Goal: Find specific page/section: Find specific page/section

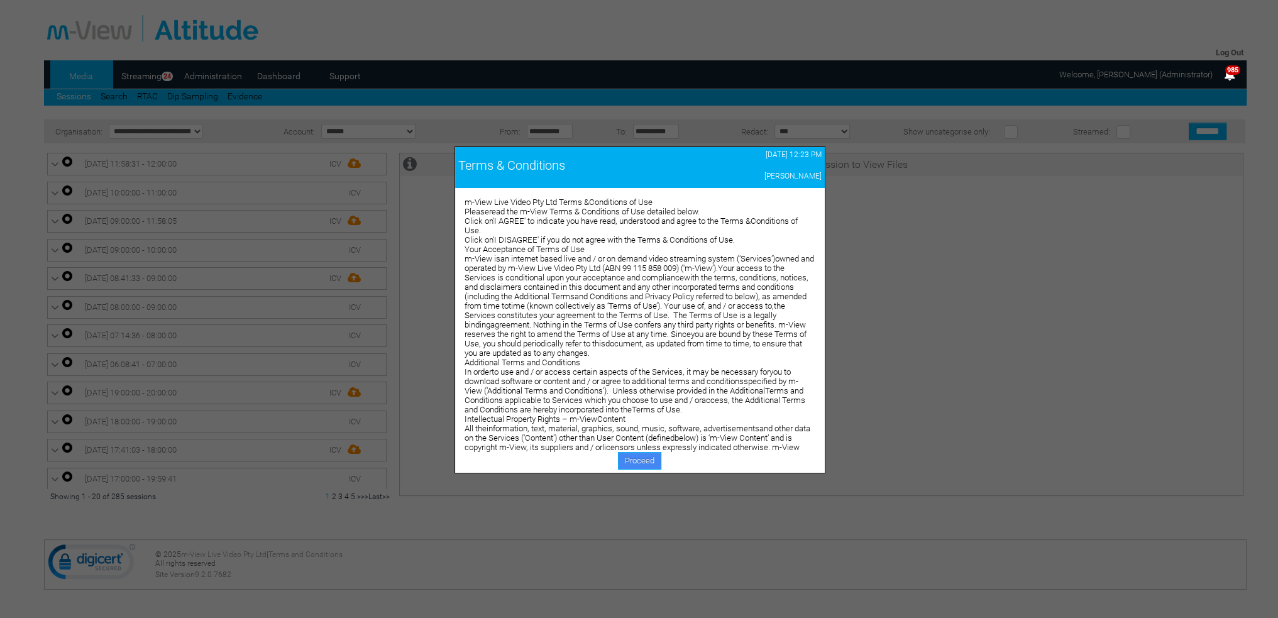
click at [633, 457] on link "Proceed" at bounding box center [639, 461] width 43 height 18
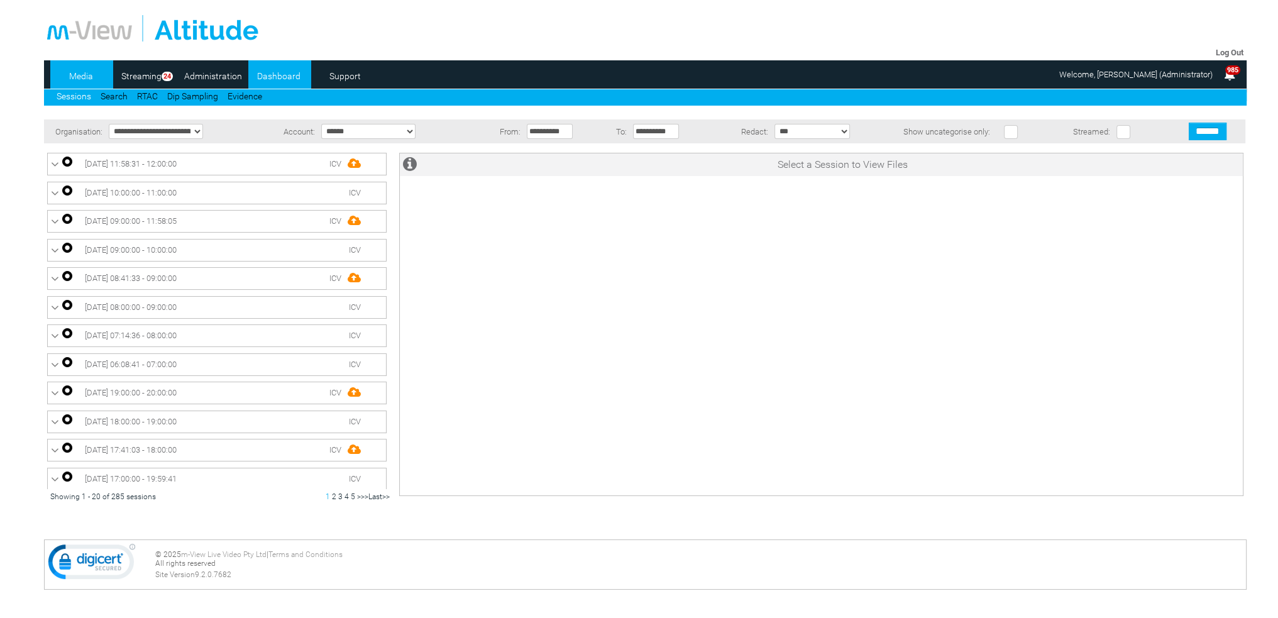
click at [274, 80] on link "Dashboard" at bounding box center [278, 76] width 61 height 19
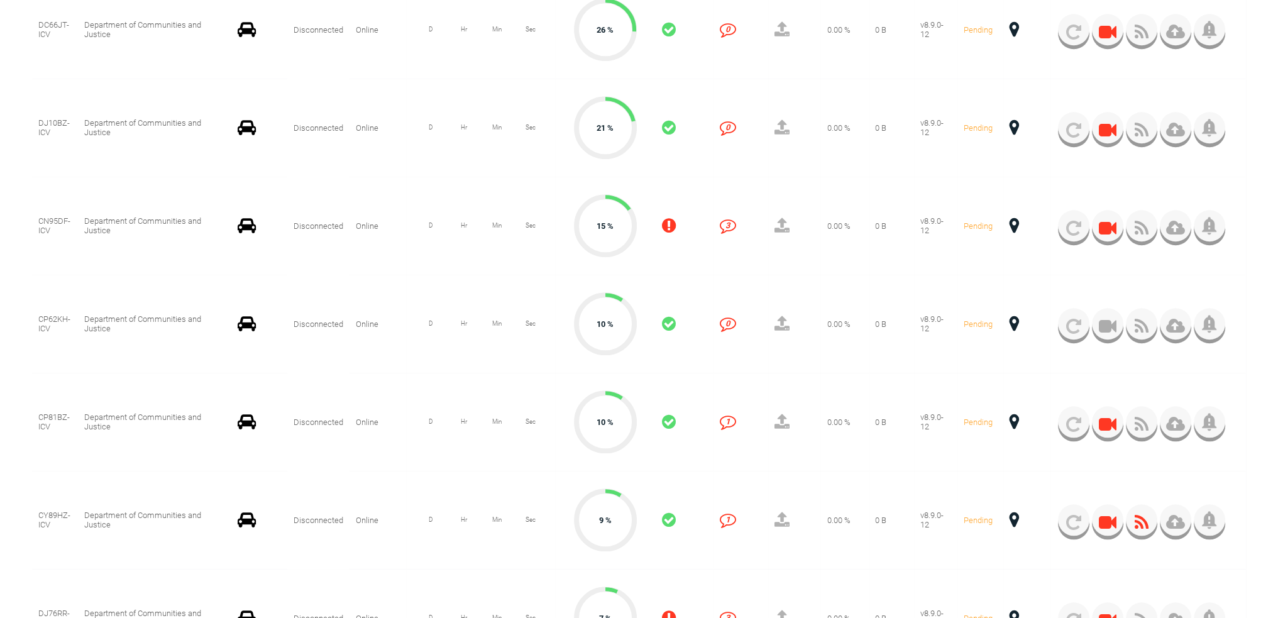
scroll to position [1446, 0]
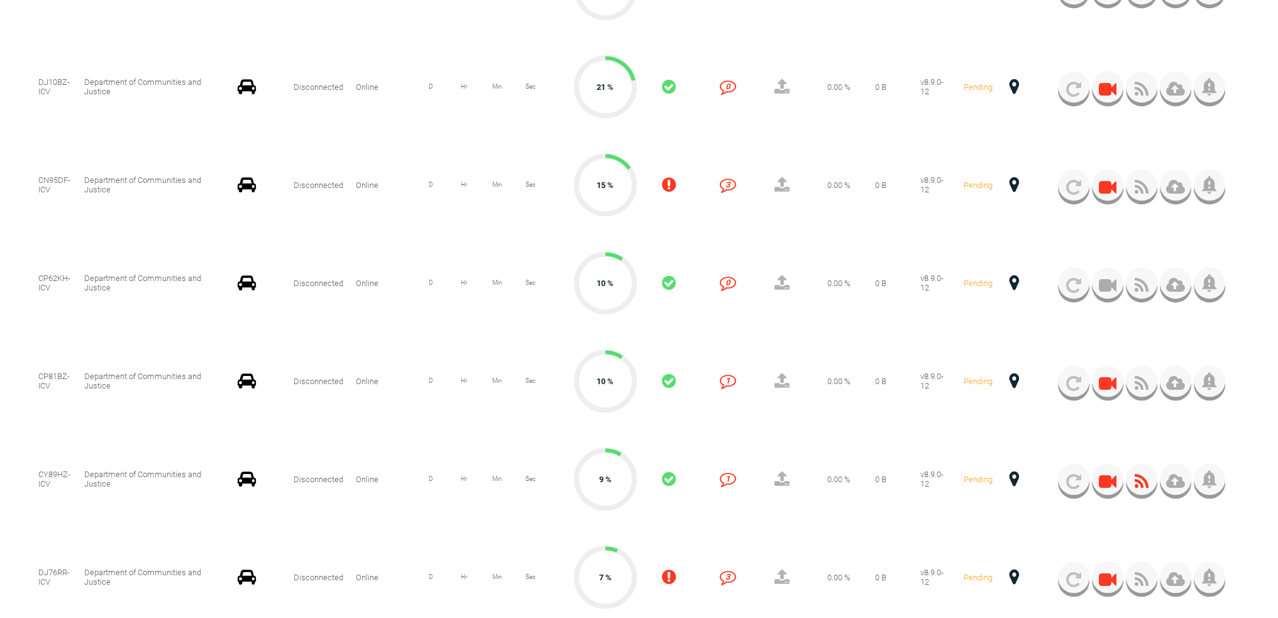
click at [1013, 477] on span at bounding box center [1013, 479] width 9 height 16
click at [1013, 480] on span at bounding box center [1013, 479] width 9 height 16
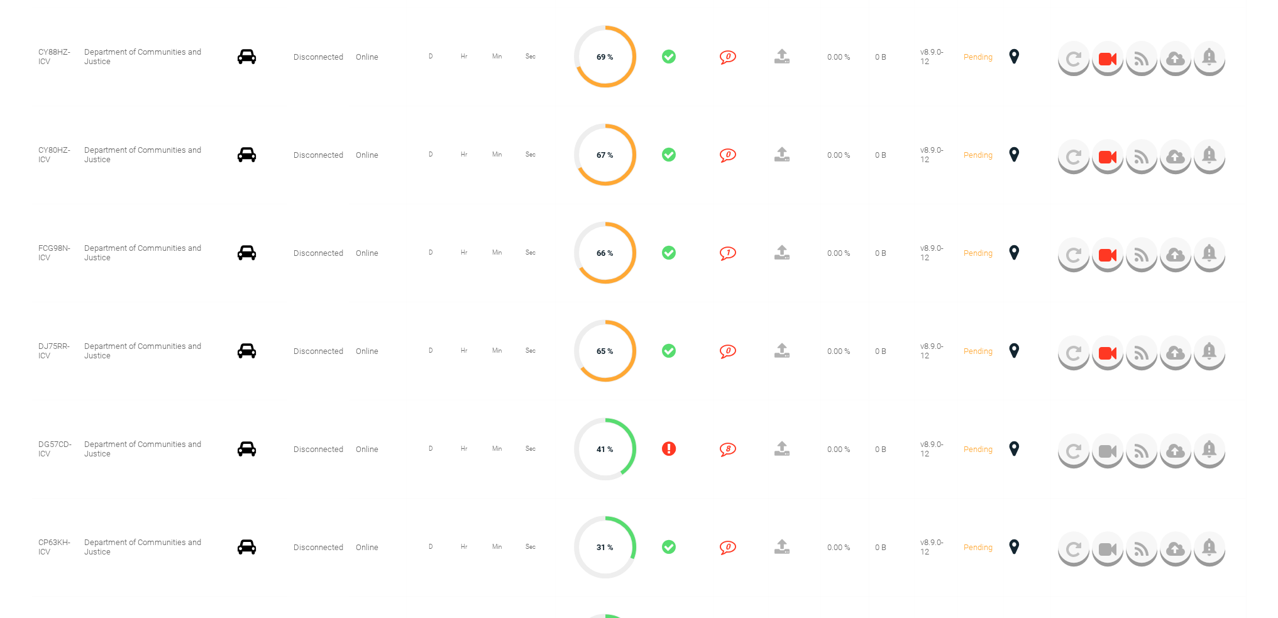
scroll to position [189, 0]
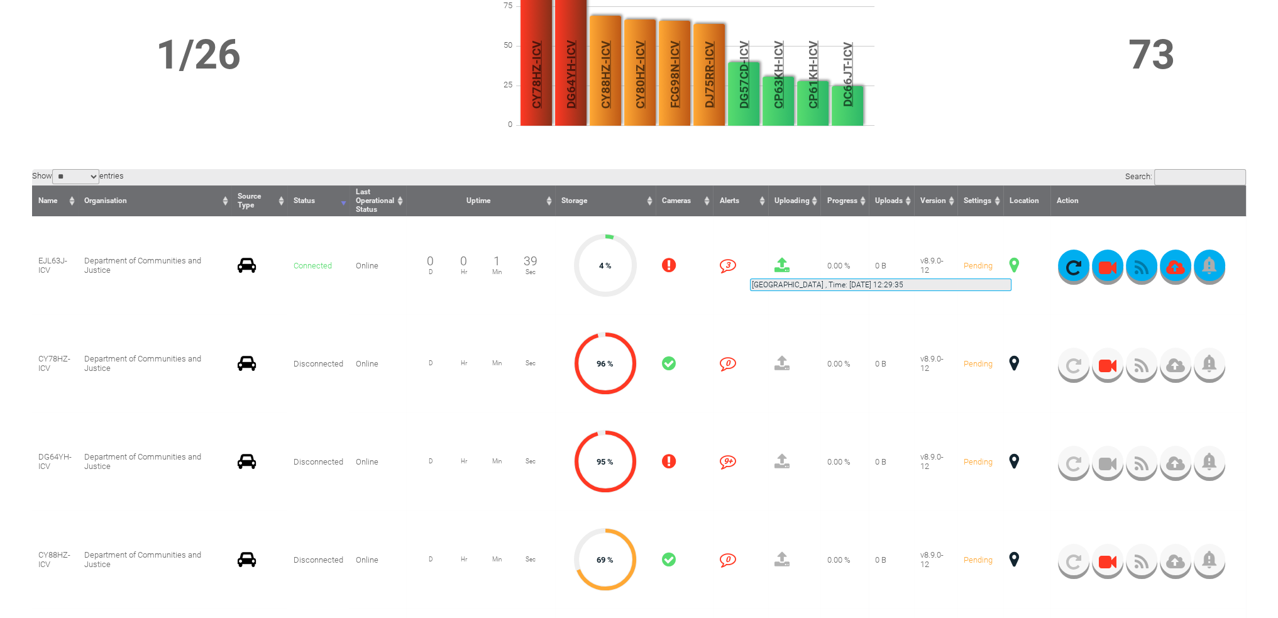
click at [1011, 263] on span at bounding box center [1013, 265] width 9 height 16
